Goal: Find specific page/section: Find specific page/section

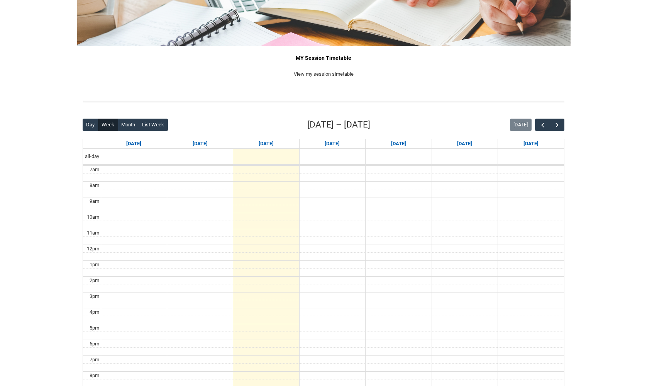
scroll to position [97, 0]
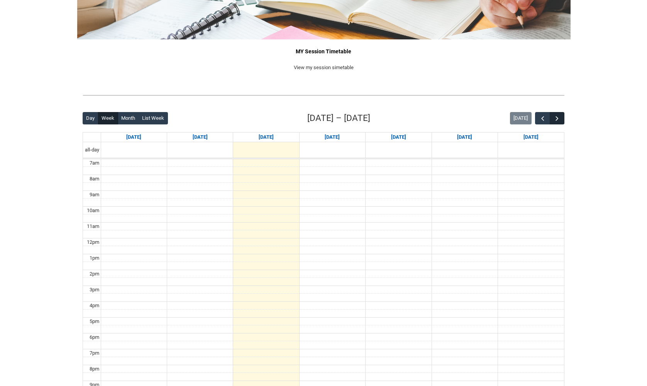
click at [557, 117] on span "button" at bounding box center [557, 119] width 8 height 8
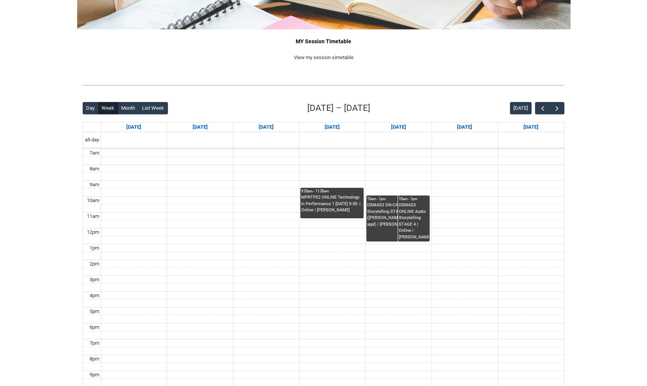
scroll to position [108, 0]
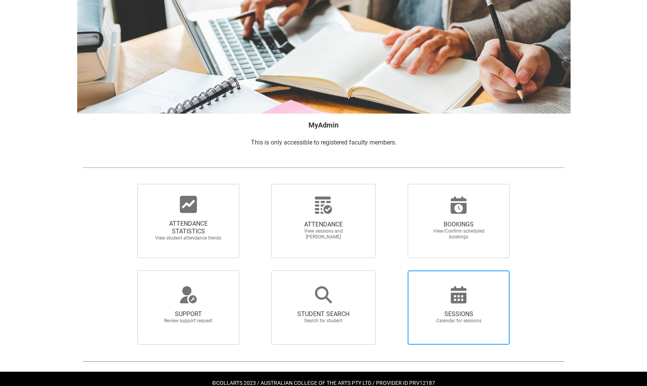
scroll to position [8, 0]
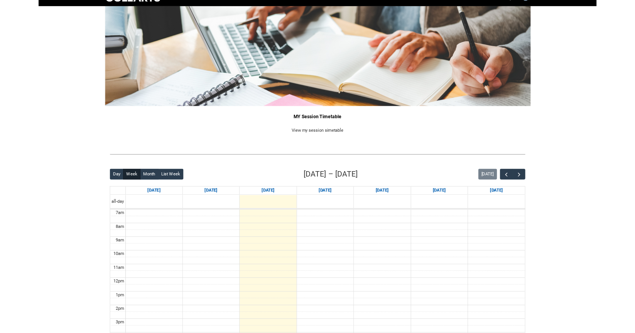
scroll to position [15, 0]
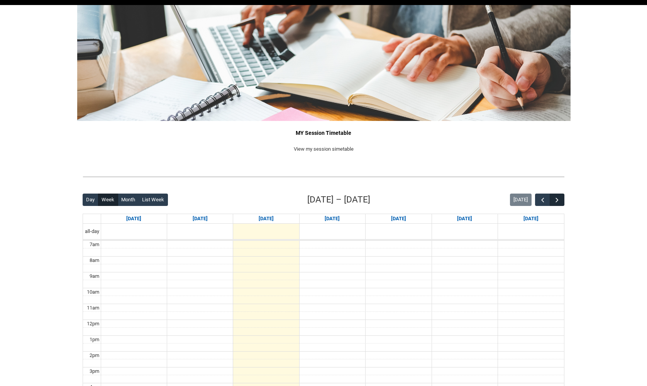
click at [558, 201] on span "button" at bounding box center [557, 200] width 8 height 8
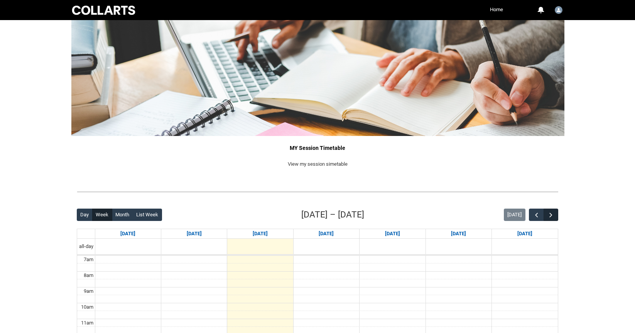
click at [549, 214] on span "button" at bounding box center [551, 215] width 8 height 8
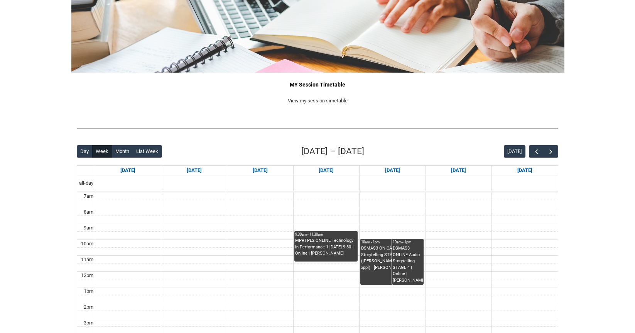
scroll to position [68, 0]
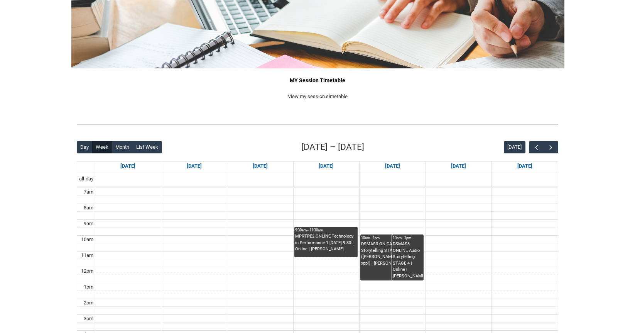
click at [407, 247] on div "DSMAS3 ONLINE Audio Storytelling STAGE 4 | Online | [PERSON_NAME]" at bounding box center [408, 260] width 30 height 38
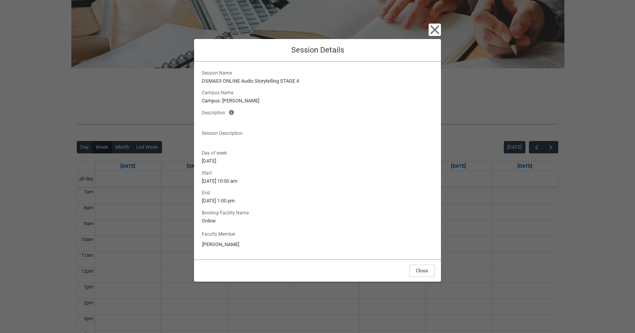
click at [429, 27] on icon "button" at bounding box center [435, 30] width 12 height 12
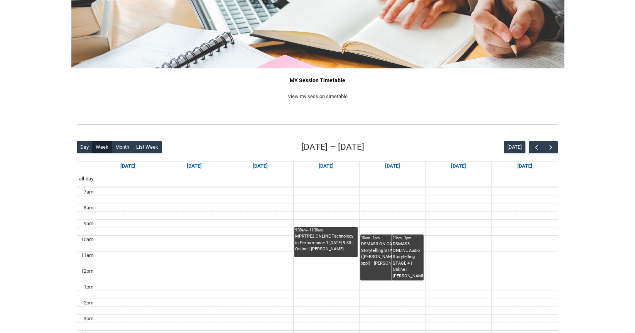
click at [378, 241] on div "DSMAS3 ON-CAMPUS Audio Storytelling STAGE 4 | Studio 11 ([PERSON_NAME]. L1) (ca…" at bounding box center [392, 253] width 62 height 25
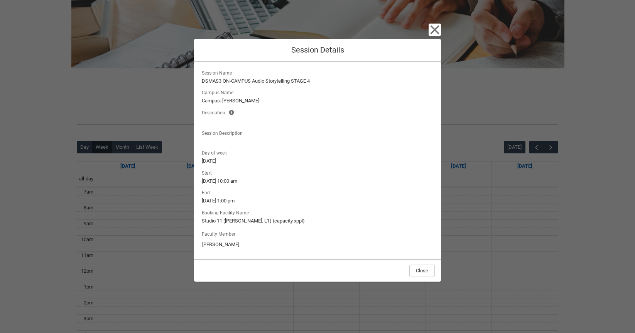
click at [202, 220] on lightning-output-field "Booking Facility Name Studio 11 (George St. L1) (capacity xppl)" at bounding box center [317, 216] width 235 height 17
drag, startPoint x: 257, startPoint y: 221, endPoint x: 202, endPoint y: 220, distance: 55.2
click at [202, 220] on lightning-formatted-text "Studio 11 (George St. L1) (capacity xppl)" at bounding box center [318, 221] width 232 height 8
copy lightning-formatted-text "Studio 11 (George St. L1)"
